Goal: Find specific page/section: Find specific page/section

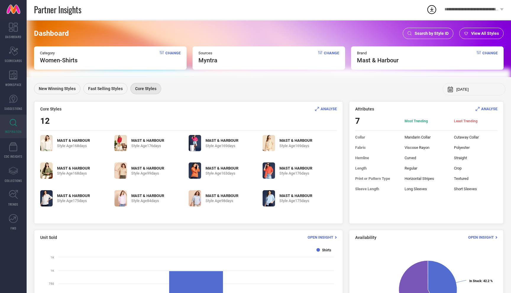
click at [174, 53] on span "Change" at bounding box center [172, 57] width 15 height 13
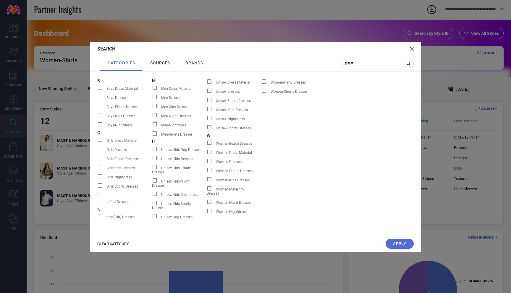
scroll to position [1, 0]
type input "DRESS"
click at [210, 161] on span at bounding box center [209, 161] width 4 height 4
click at [207, 163] on input "Women-Dresses" at bounding box center [207, 163] width 0 height 0
click at [209, 161] on span at bounding box center [209, 161] width 4 height 4
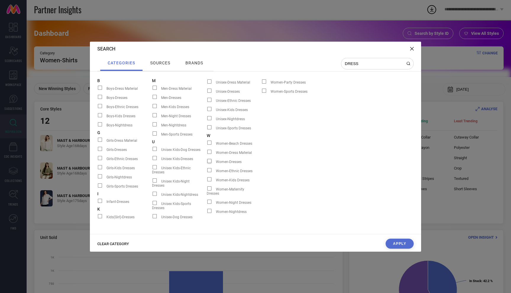
click at [207, 163] on input "Women-Dresses" at bounding box center [207, 163] width 0 height 0
click at [252, 172] on span "Women-Ethnic Dresses" at bounding box center [234, 171] width 37 height 4
click at [207, 172] on input "Women-Ethnic Dresses" at bounding box center [207, 172] width 0 height 0
click at [211, 161] on span at bounding box center [209, 161] width 4 height 4
click at [207, 163] on input "Women-Dresses" at bounding box center [207, 163] width 0 height 0
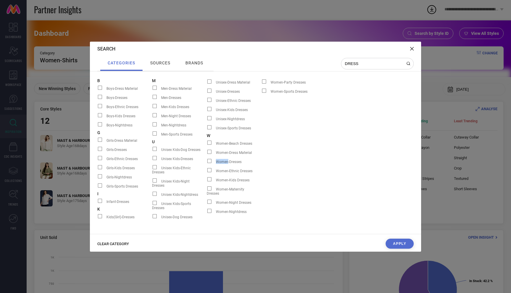
click at [211, 161] on span at bounding box center [209, 161] width 4 height 4
click at [207, 163] on input "Women-Dresses" at bounding box center [207, 163] width 0 height 0
click at [211, 161] on span at bounding box center [209, 161] width 4 height 4
click at [207, 163] on input "Women-Dresses" at bounding box center [207, 163] width 0 height 0
click at [209, 161] on span at bounding box center [209, 161] width 4 height 4
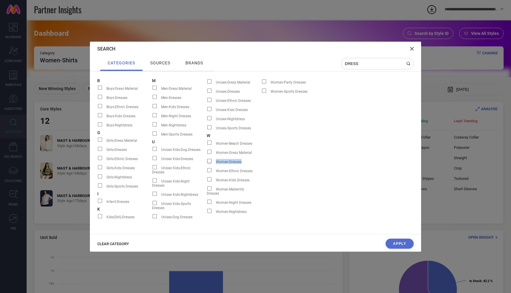
click at [207, 163] on input "Women-Dresses" at bounding box center [207, 163] width 0 height 0
click at [209, 161] on span at bounding box center [209, 161] width 4 height 4
click at [207, 163] on input "Women-Dresses" at bounding box center [207, 163] width 0 height 0
click at [397, 242] on button "Apply" at bounding box center [400, 244] width 28 height 10
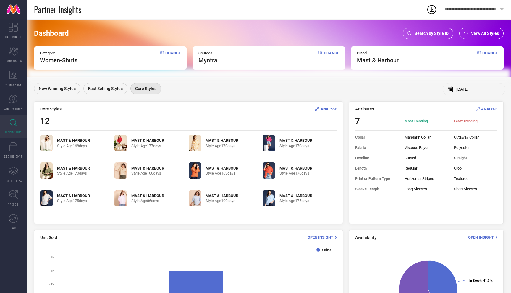
click at [174, 52] on span "Change" at bounding box center [172, 57] width 15 height 13
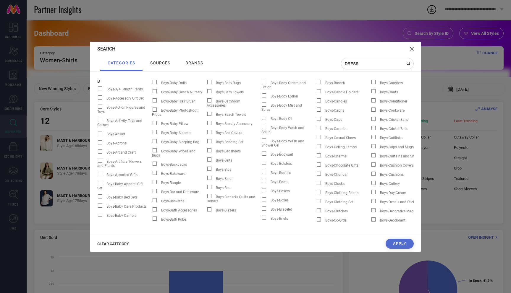
scroll to position [3, 0]
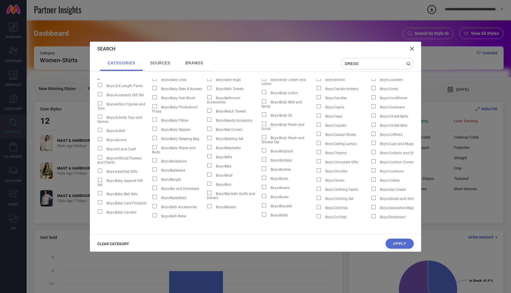
click at [360, 64] on input "DRESS" at bounding box center [373, 63] width 59 height 5
click at [408, 63] on icon at bounding box center [408, 64] width 4 height 4
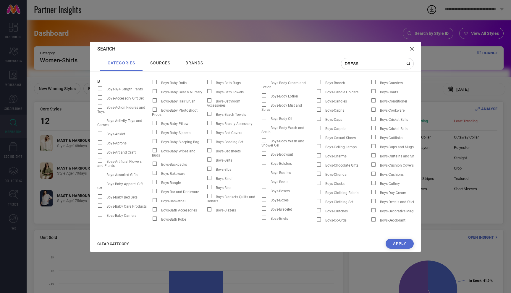
drag, startPoint x: 373, startPoint y: 63, endPoint x: 308, endPoint y: 65, distance: 64.8
click at [308, 65] on div "categories sources brands DRESS" at bounding box center [255, 63] width 316 height 15
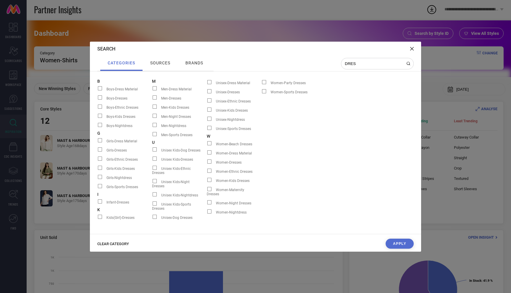
type input "DRES"
click at [209, 161] on span at bounding box center [209, 162] width 4 height 4
click at [207, 164] on input "Women-Dresses" at bounding box center [207, 164] width 0 height 0
click at [209, 163] on span at bounding box center [209, 162] width 4 height 4
click at [207, 164] on input "Women-Dresses" at bounding box center [207, 164] width 0 height 0
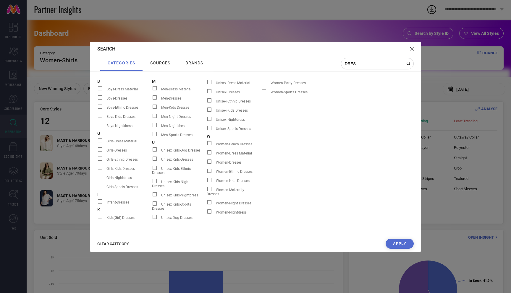
click at [209, 163] on span at bounding box center [209, 162] width 4 height 4
click at [207, 164] on input "Women-Dresses" at bounding box center [207, 164] width 0 height 0
click at [209, 163] on span at bounding box center [209, 162] width 4 height 4
click at [207, 164] on input "Women-Dresses" at bounding box center [207, 164] width 0 height 0
click at [209, 163] on span at bounding box center [209, 162] width 4 height 4
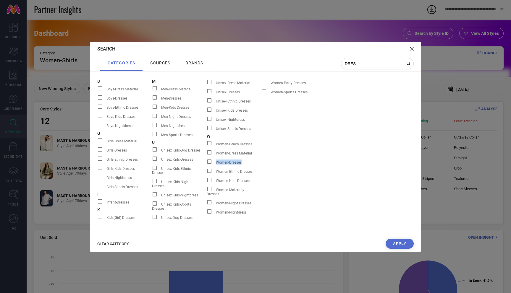
click at [207, 164] on input "Women-Dresses" at bounding box center [207, 164] width 0 height 0
click at [209, 163] on span at bounding box center [209, 162] width 4 height 4
click at [207, 164] on input "Women-Dresses" at bounding box center [207, 164] width 0 height 0
click at [209, 163] on span at bounding box center [209, 162] width 4 height 4
click at [207, 164] on input "Women-Dresses" at bounding box center [207, 164] width 0 height 0
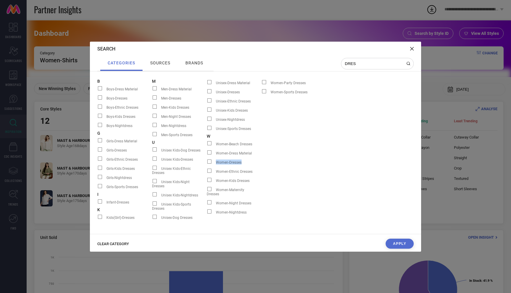
click at [209, 163] on span at bounding box center [209, 162] width 4 height 4
click at [207, 164] on input "Women-Dresses" at bounding box center [207, 164] width 0 height 0
click at [209, 163] on span at bounding box center [209, 162] width 4 height 4
click at [207, 164] on input "Women-Dresses" at bounding box center [207, 164] width 0 height 0
click at [404, 243] on button "Apply" at bounding box center [400, 244] width 28 height 10
